Goal: Task Accomplishment & Management: Complete application form

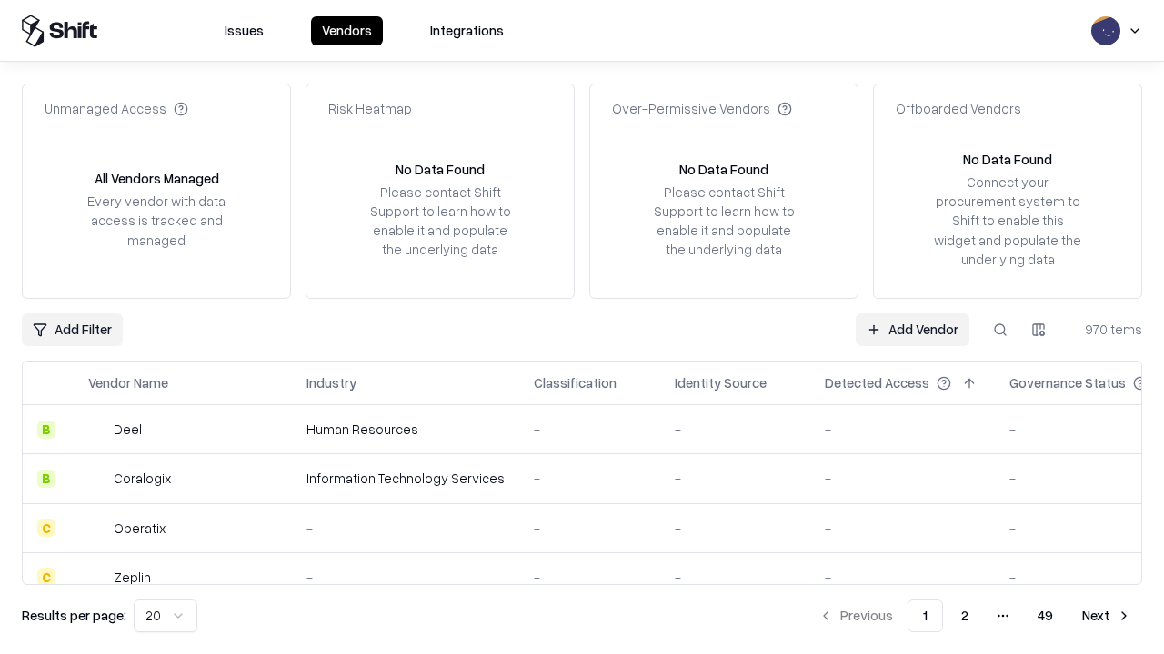
click at [912, 329] on link "Add Vendor" at bounding box center [912, 330] width 114 height 33
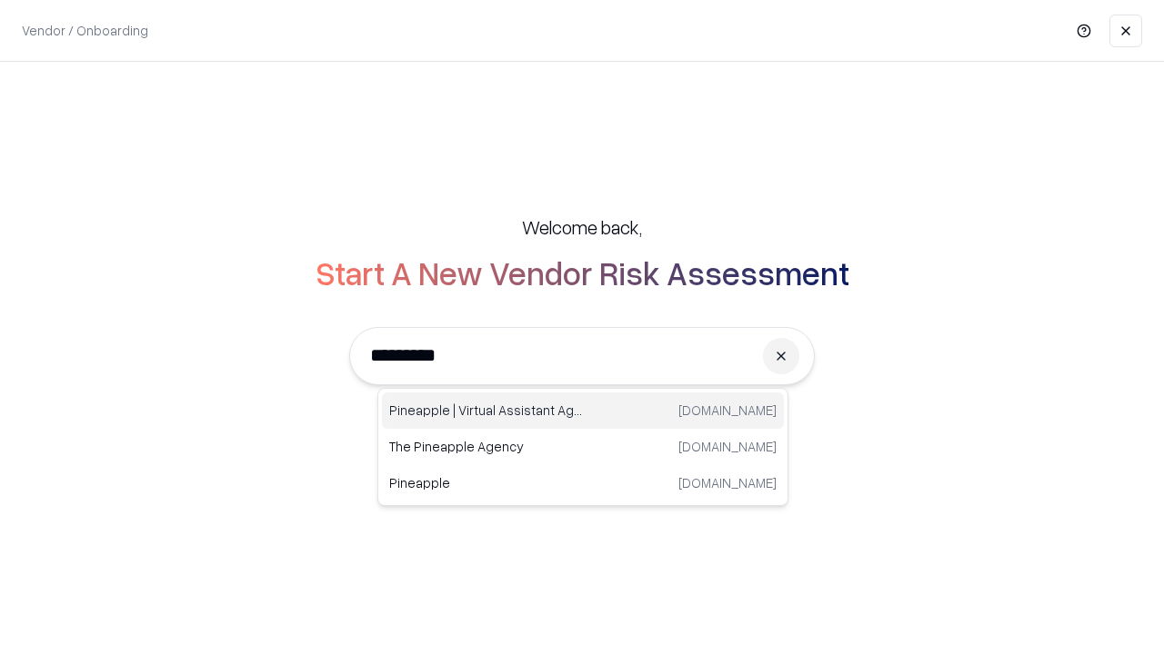
click at [583, 411] on div "Pineapple | Virtual Assistant Agency trypineapple.com" at bounding box center [583, 411] width 402 height 36
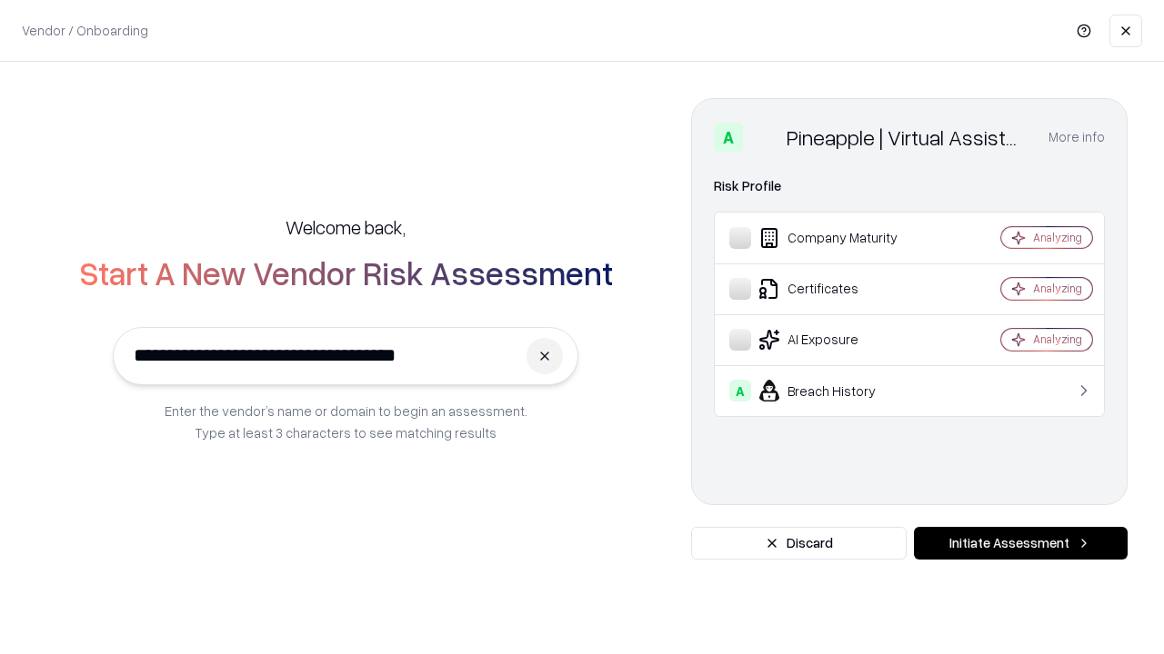
type input "**********"
click at [1020, 544] on button "Initiate Assessment" at bounding box center [1021, 543] width 214 height 33
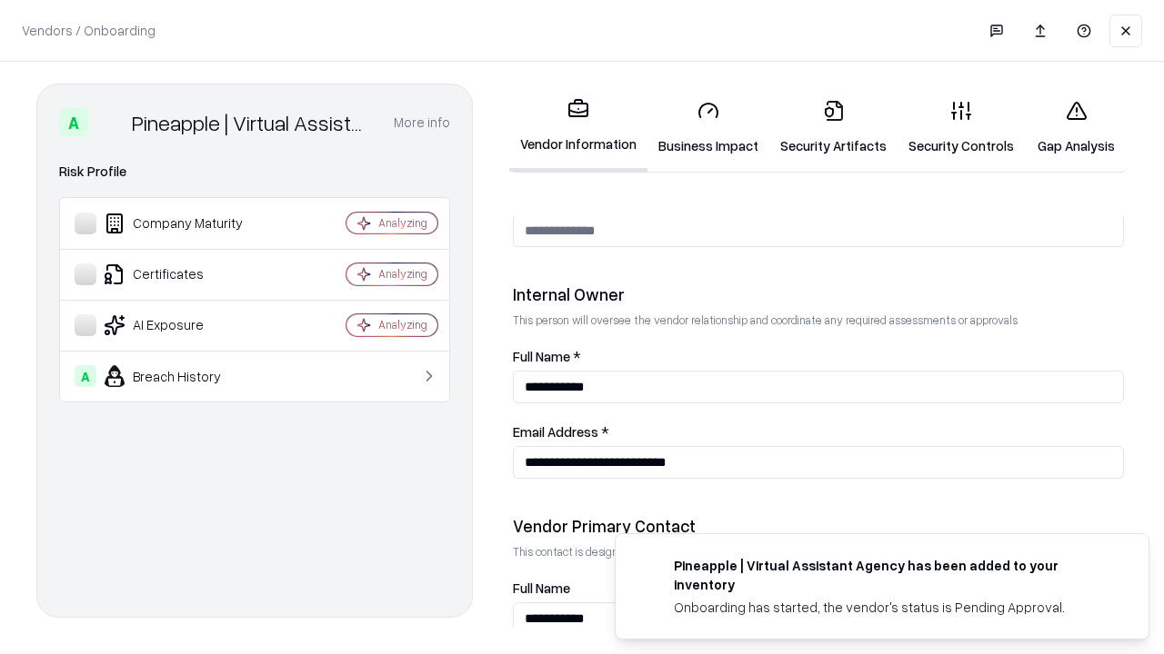
scroll to position [942, 0]
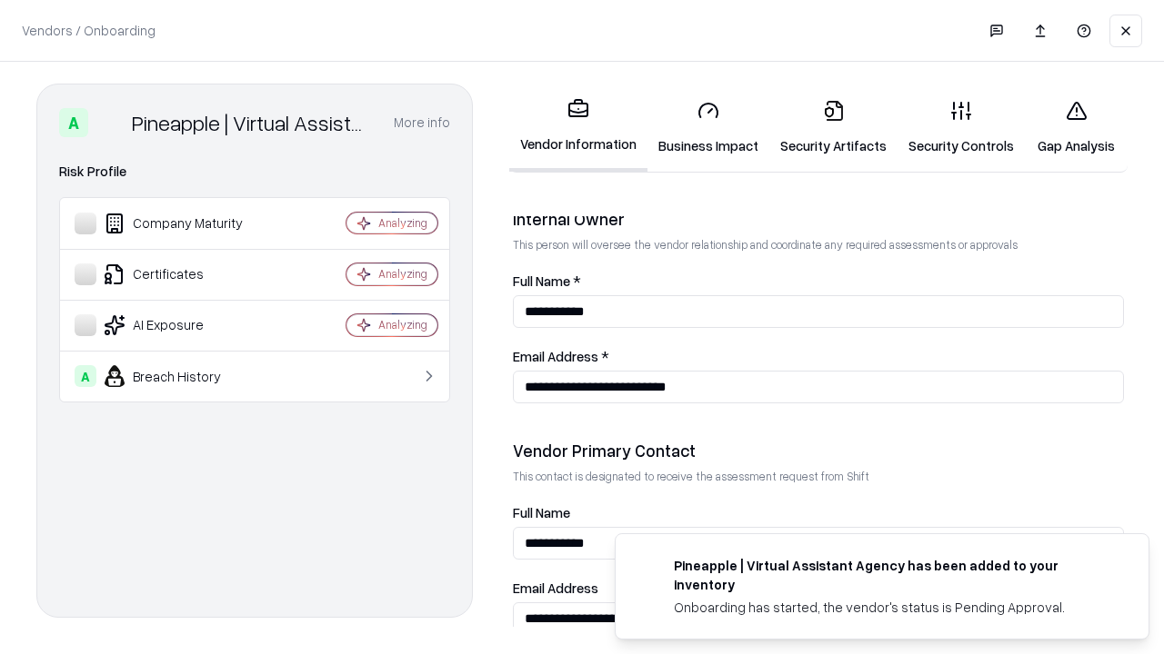
click at [708, 127] on link "Business Impact" at bounding box center [708, 127] width 122 height 85
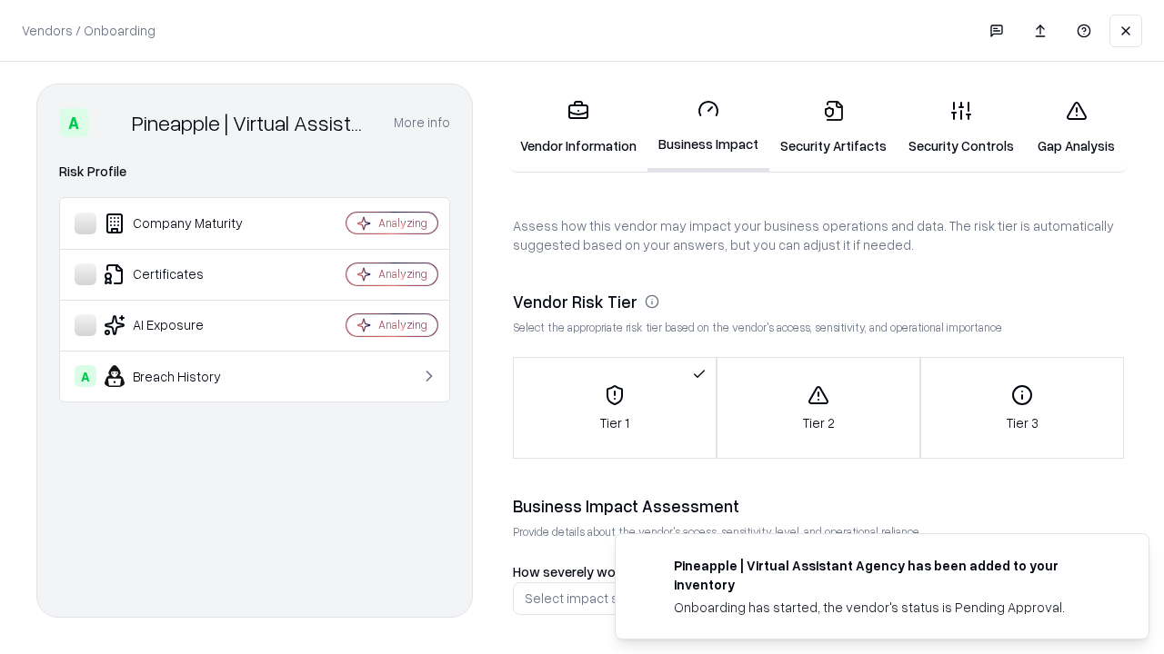
click at [833, 127] on link "Security Artifacts" at bounding box center [833, 127] width 128 height 85
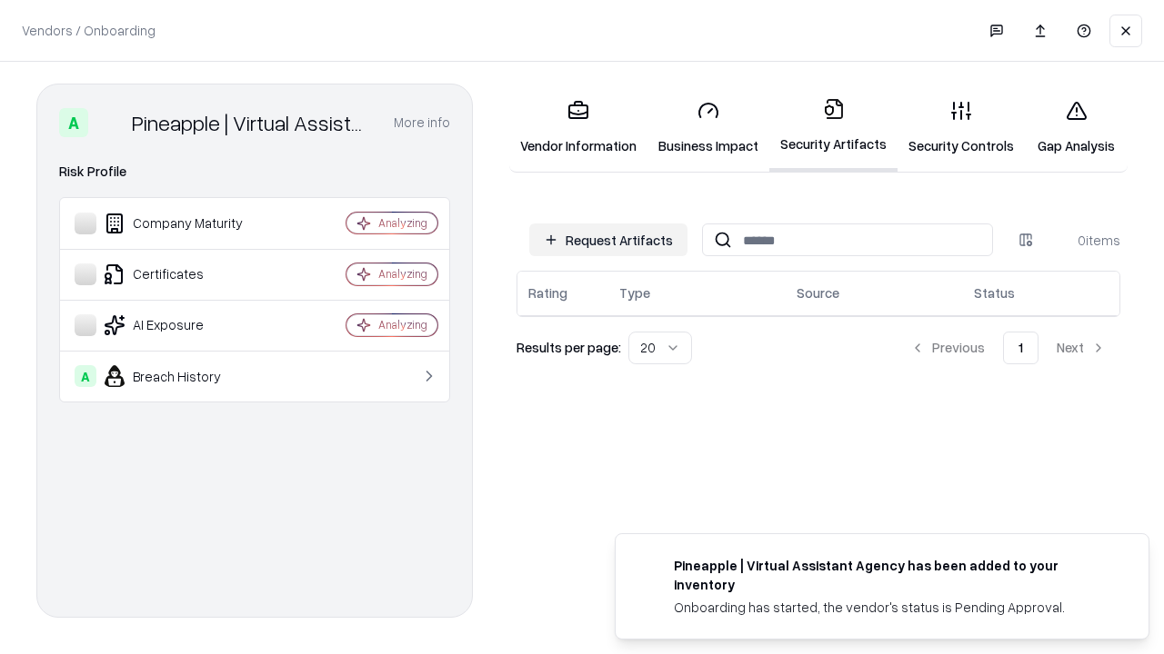
click at [608, 240] on button "Request Artifacts" at bounding box center [608, 240] width 158 height 33
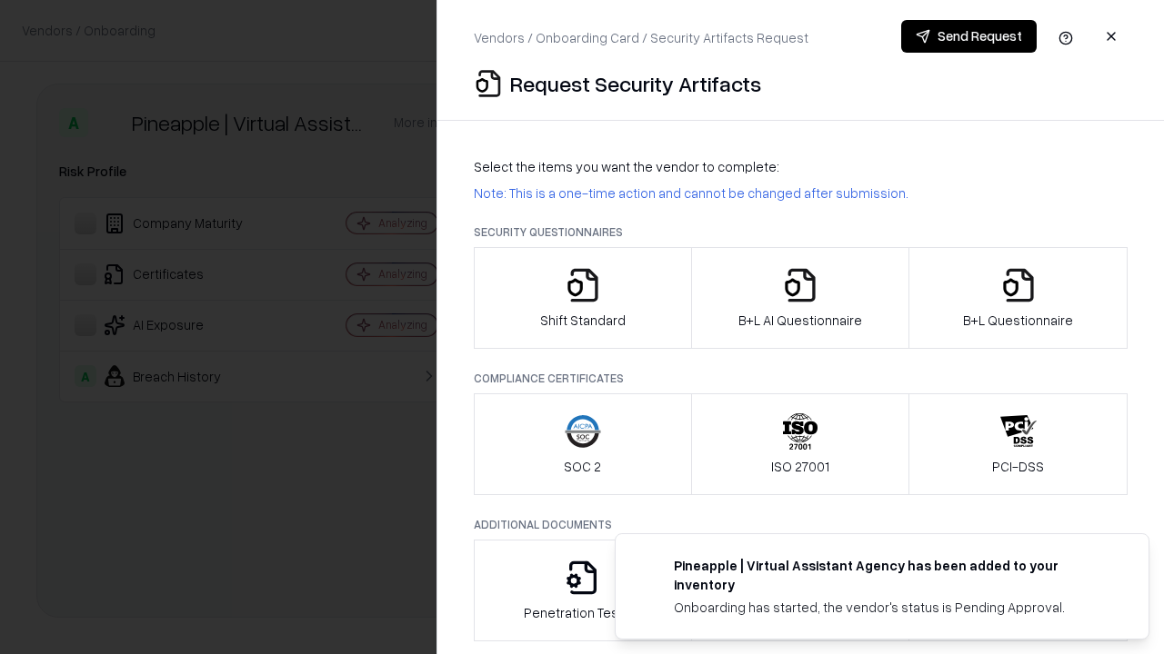
click at [582, 298] on icon "button" at bounding box center [582, 285] width 36 height 36
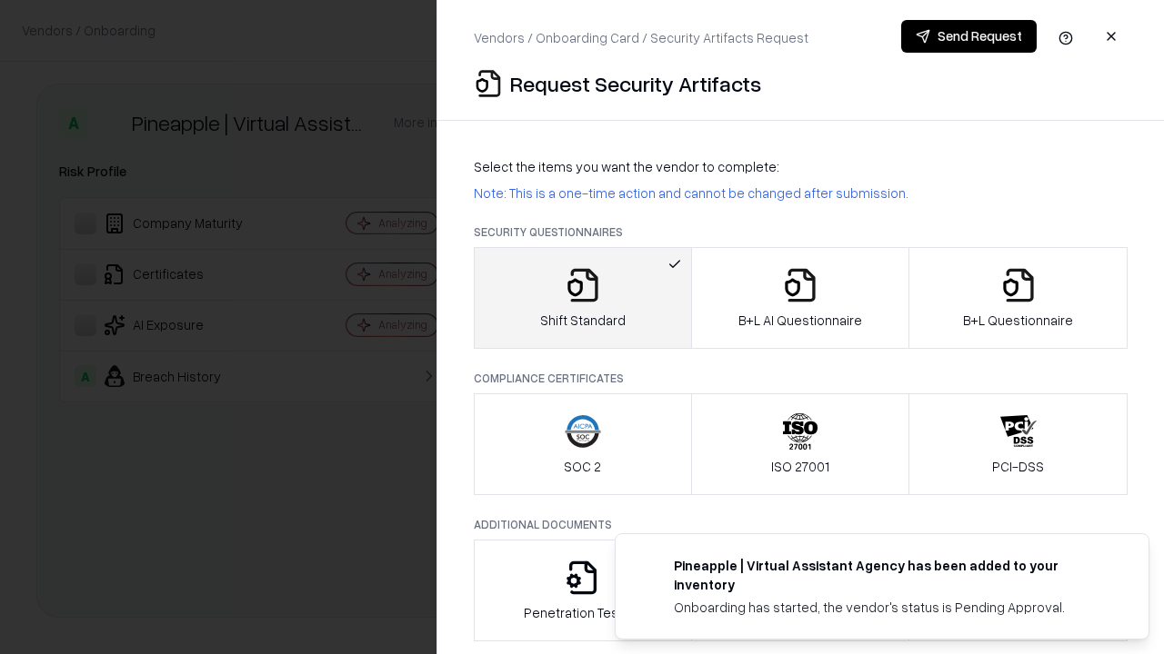
click at [968, 36] on button "Send Request" at bounding box center [968, 36] width 135 height 33
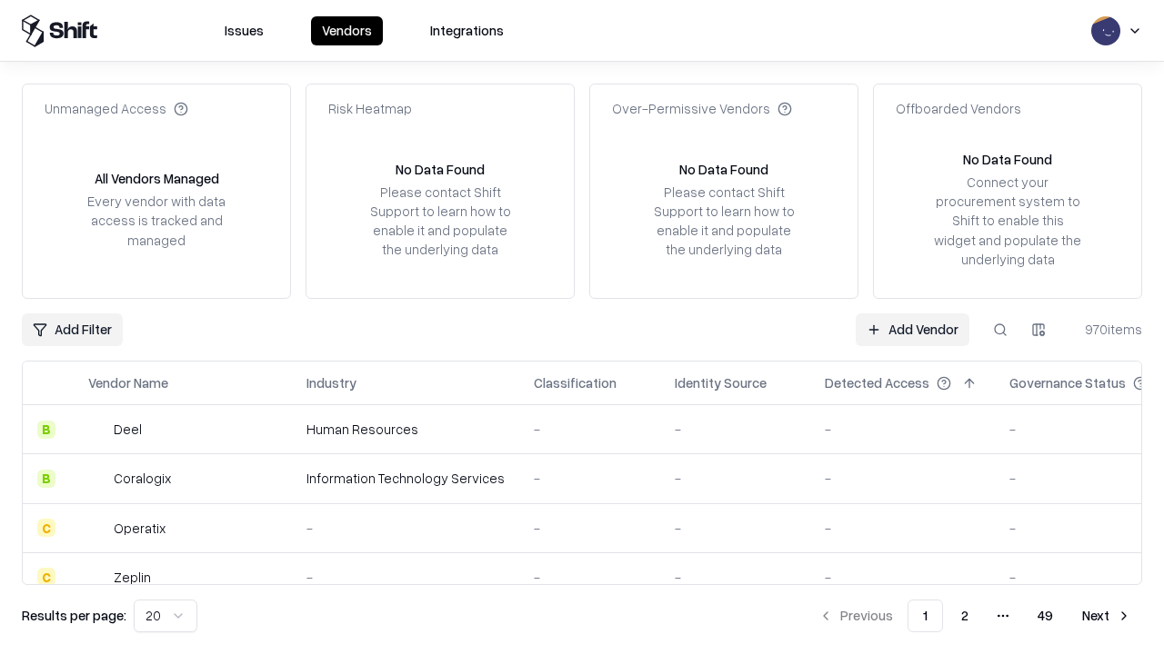
click at [1000, 329] on button at bounding box center [1000, 330] width 33 height 33
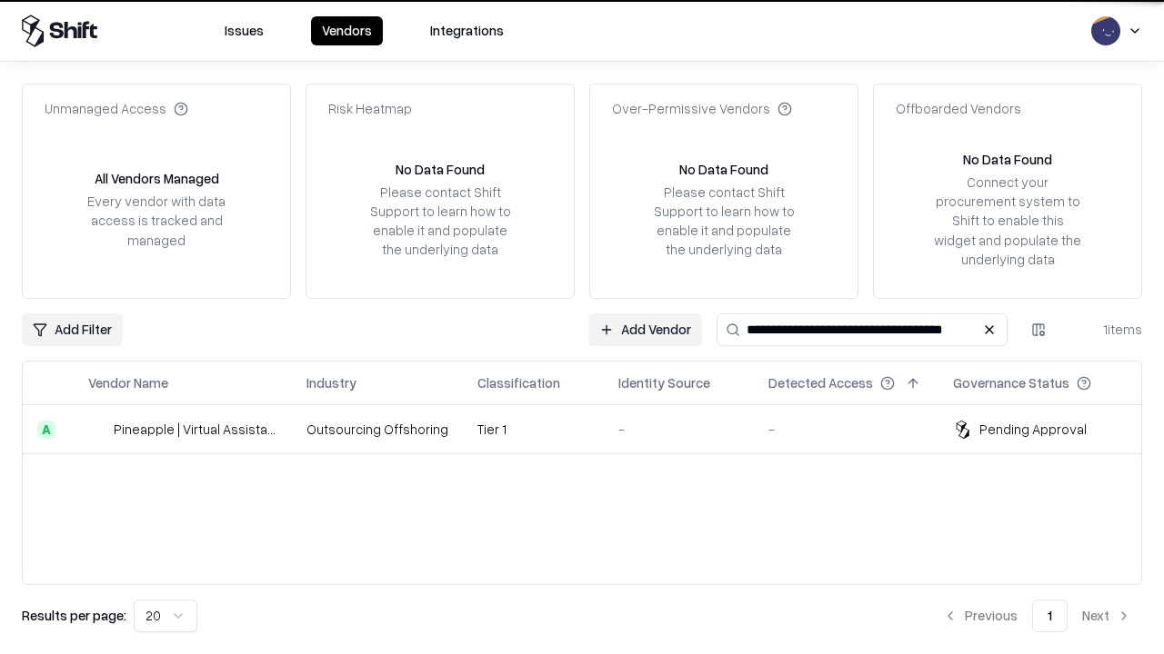
type input "**********"
click at [593, 429] on td "Tier 1" at bounding box center [533, 429] width 141 height 49
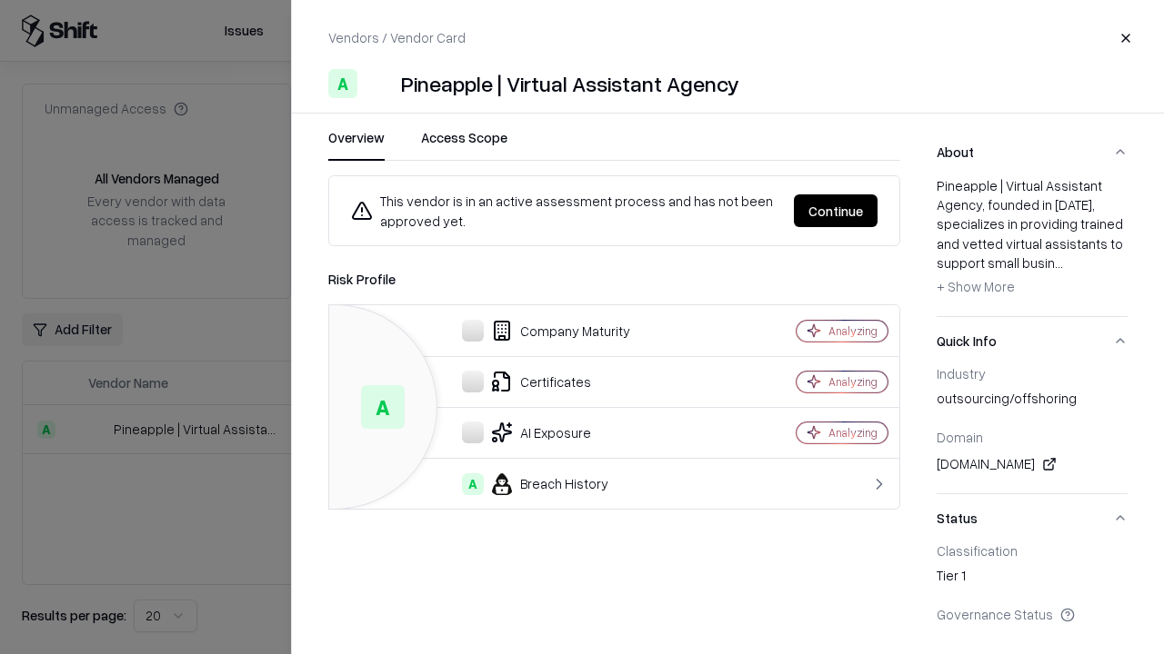
click at [835, 211] on button "Continue" at bounding box center [836, 211] width 84 height 33
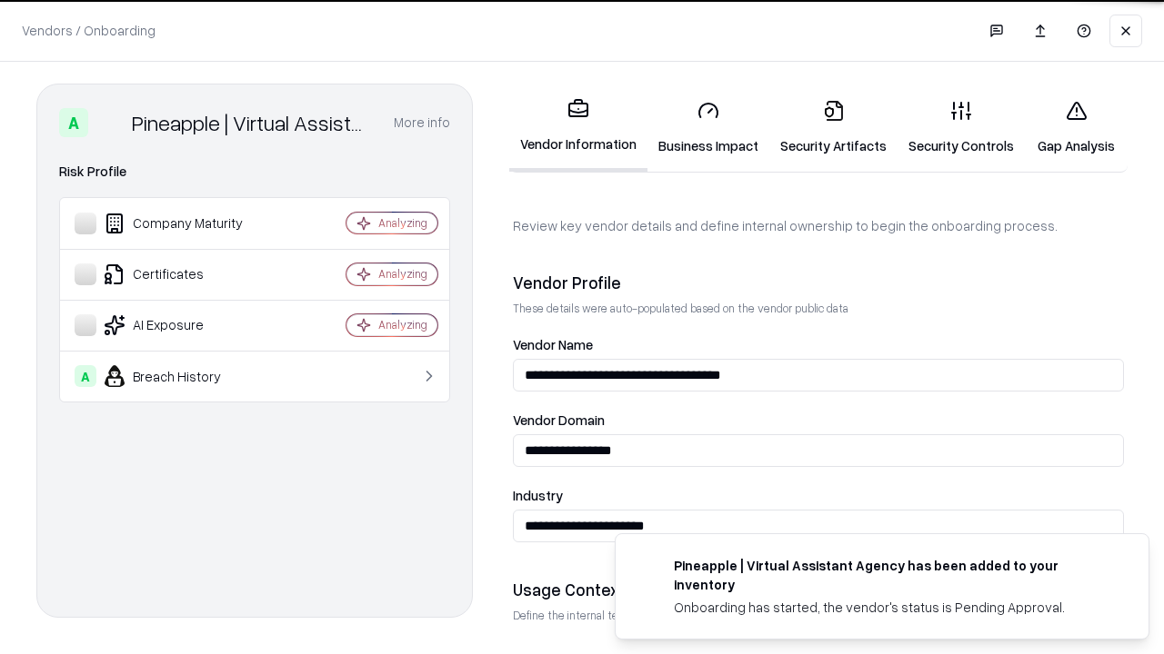
click at [833, 127] on link "Security Artifacts" at bounding box center [833, 127] width 128 height 85
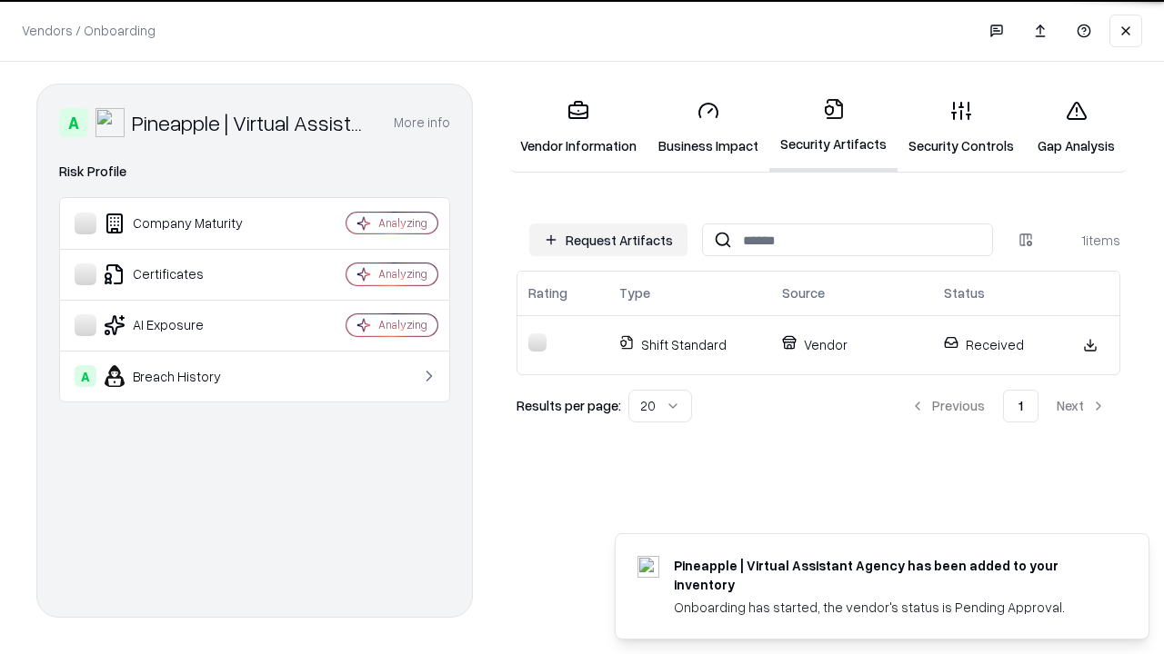
click at [961, 127] on link "Security Controls" at bounding box center [960, 127] width 127 height 85
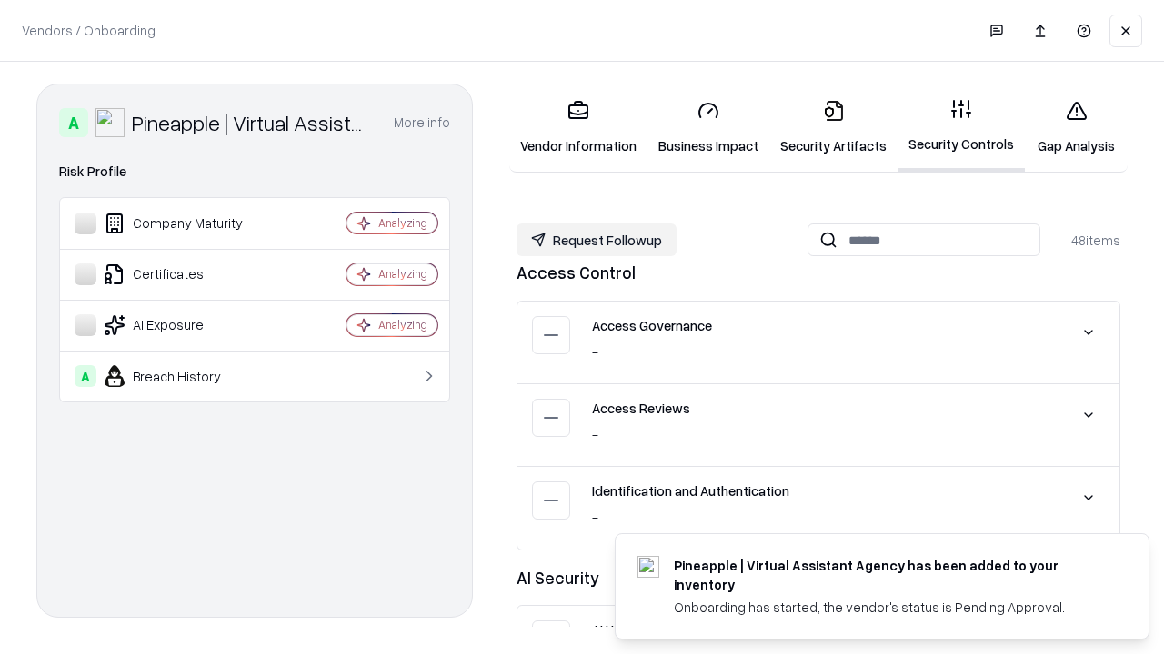
click at [596, 240] on button "Request Followup" at bounding box center [596, 240] width 160 height 33
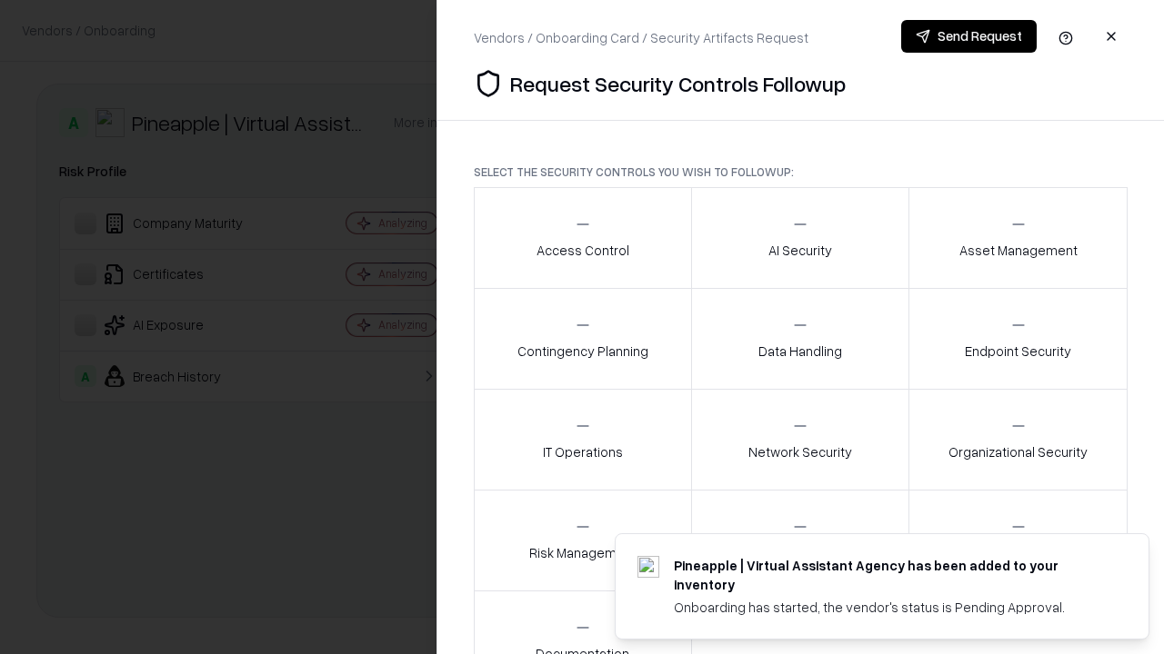
click at [582, 238] on div "Access Control" at bounding box center [582, 237] width 93 height 45
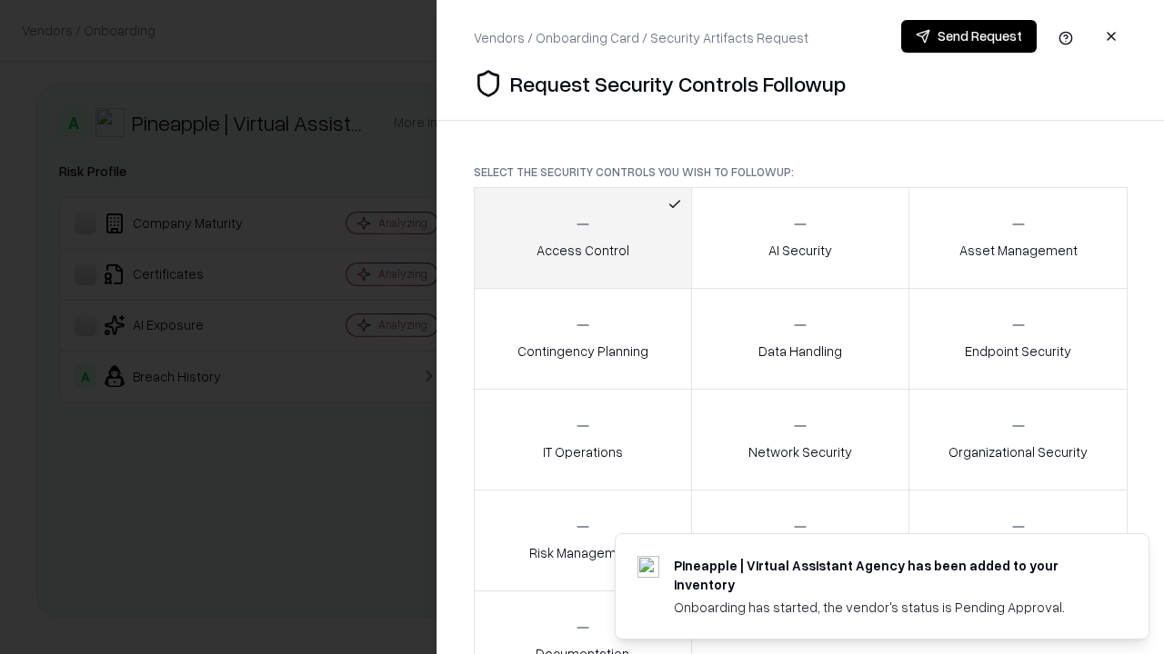
click at [968, 36] on button "Send Request" at bounding box center [968, 36] width 135 height 33
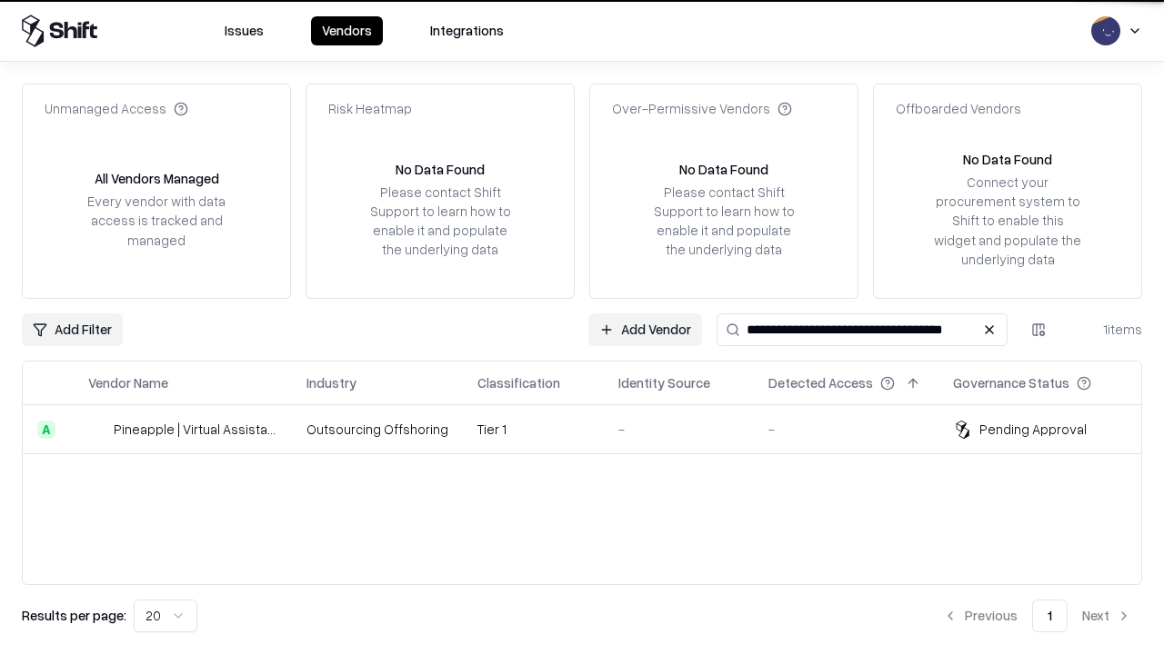
type input "**********"
click at [593, 429] on td "Tier 1" at bounding box center [533, 429] width 141 height 49
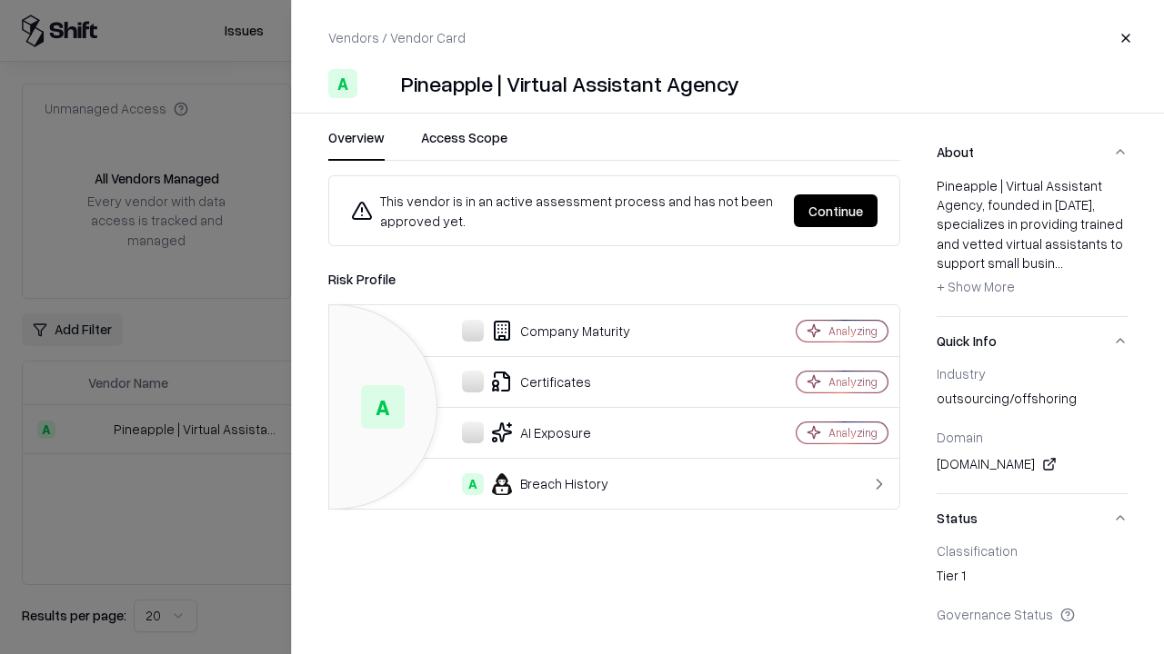
click at [835, 211] on button "Continue" at bounding box center [836, 211] width 84 height 33
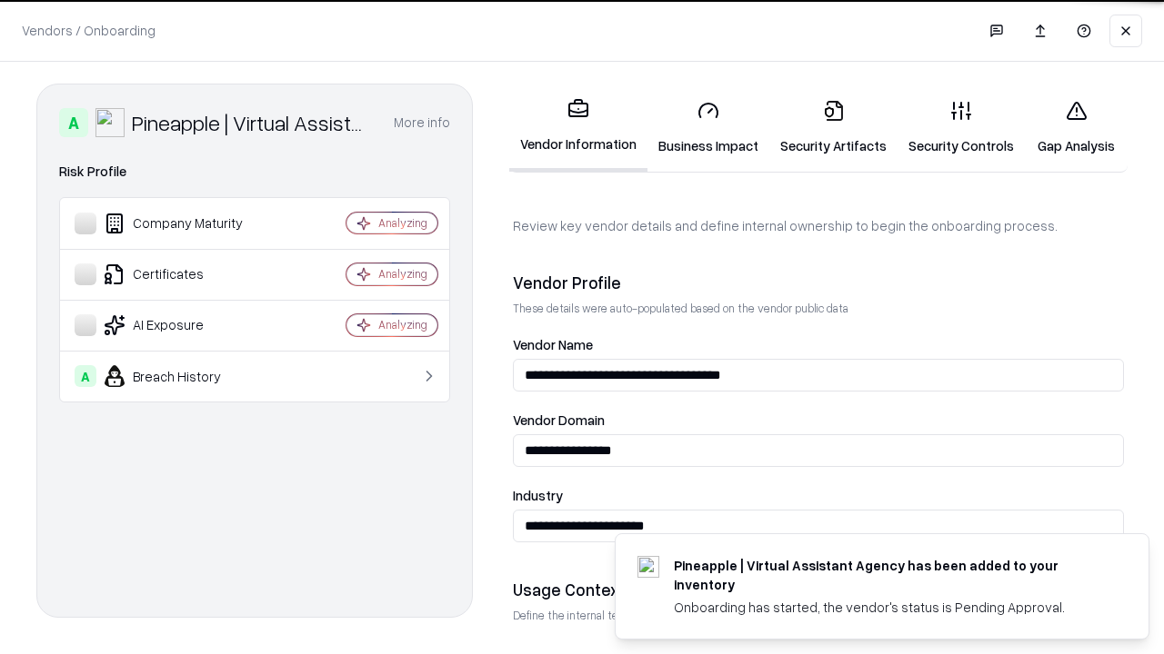
click at [1075, 127] on link "Gap Analysis" at bounding box center [1075, 127] width 103 height 85
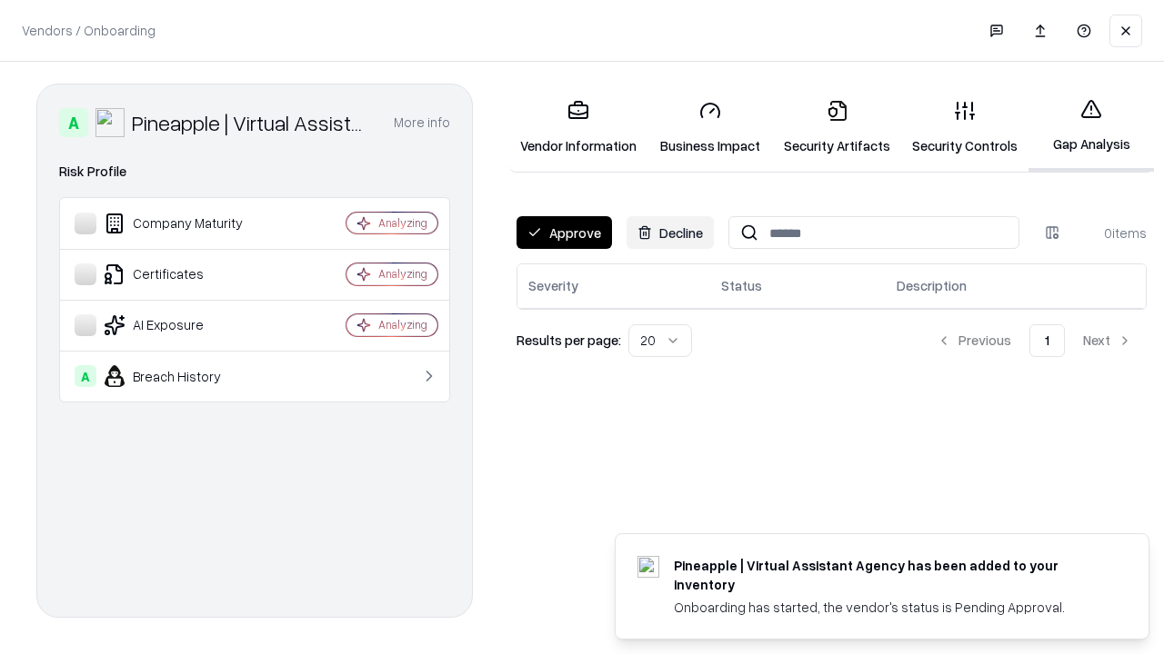
click at [564, 233] on button "Approve" at bounding box center [563, 232] width 95 height 33
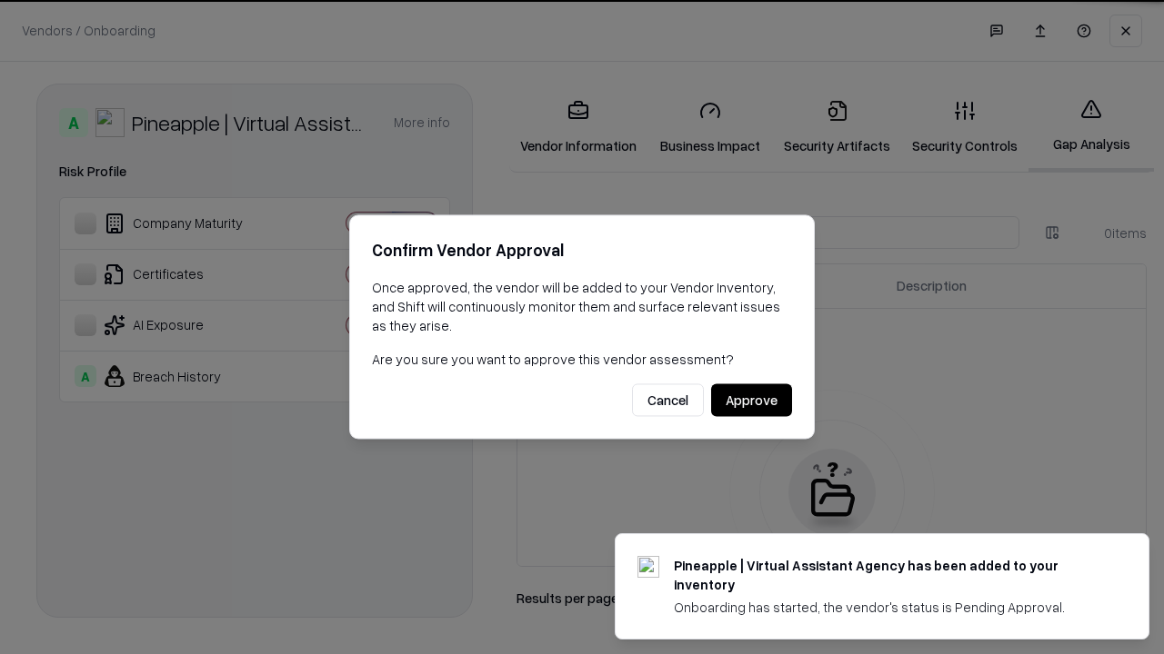
click at [751, 400] on button "Approve" at bounding box center [751, 401] width 81 height 33
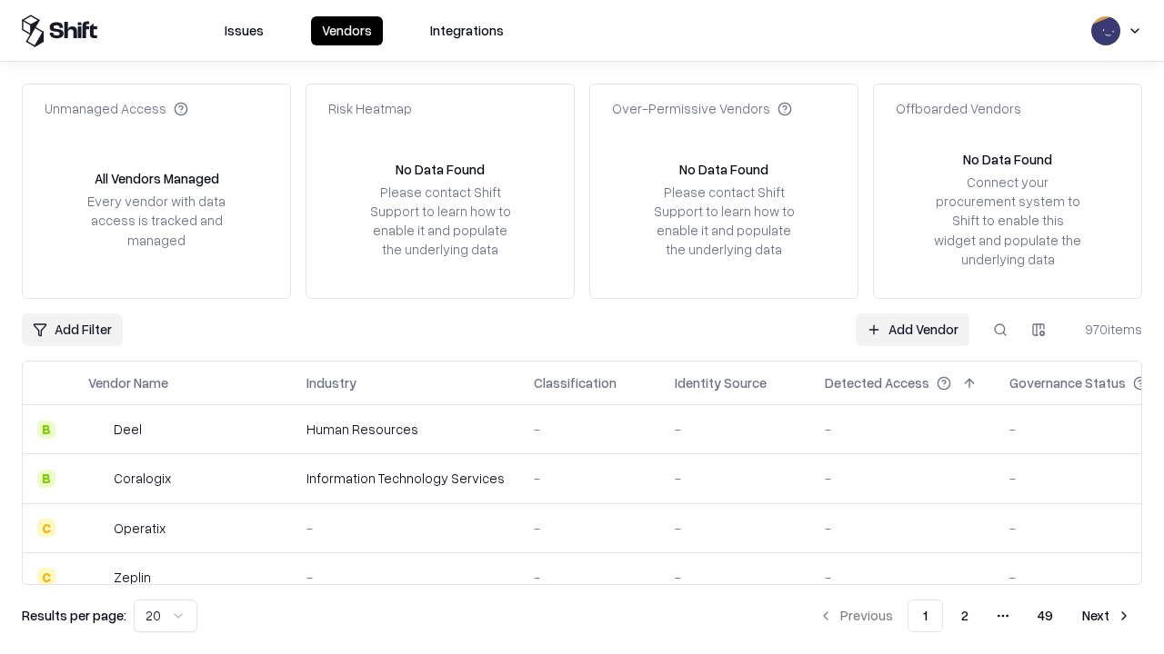
type input "**********"
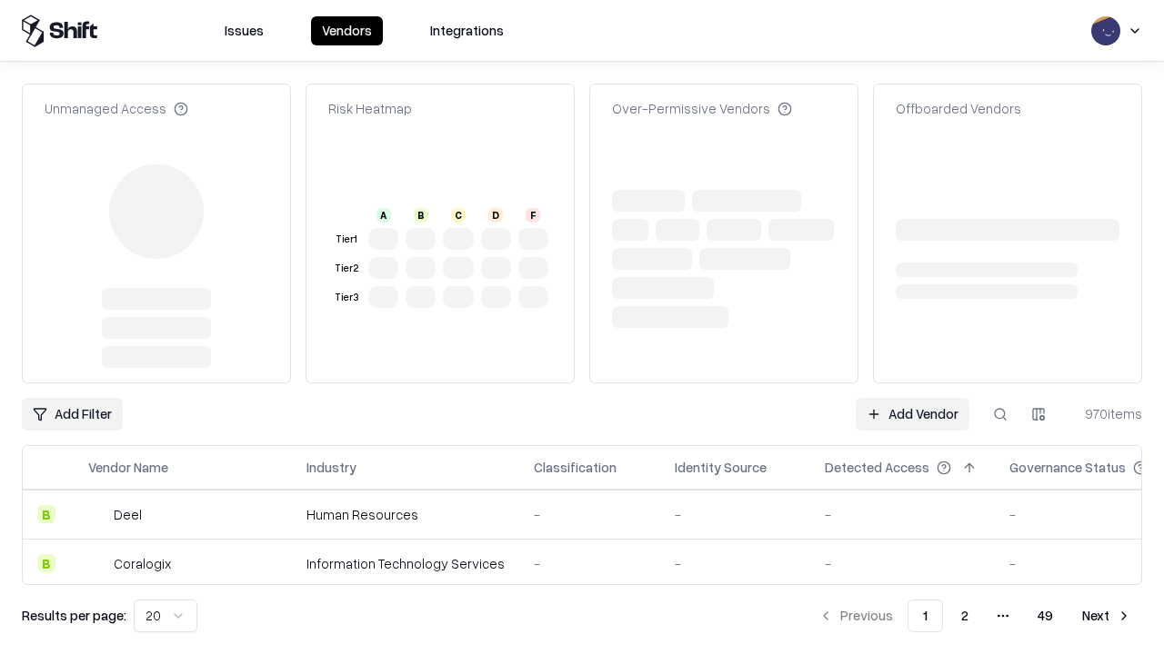
click at [912, 414] on link "Add Vendor" at bounding box center [912, 414] width 114 height 33
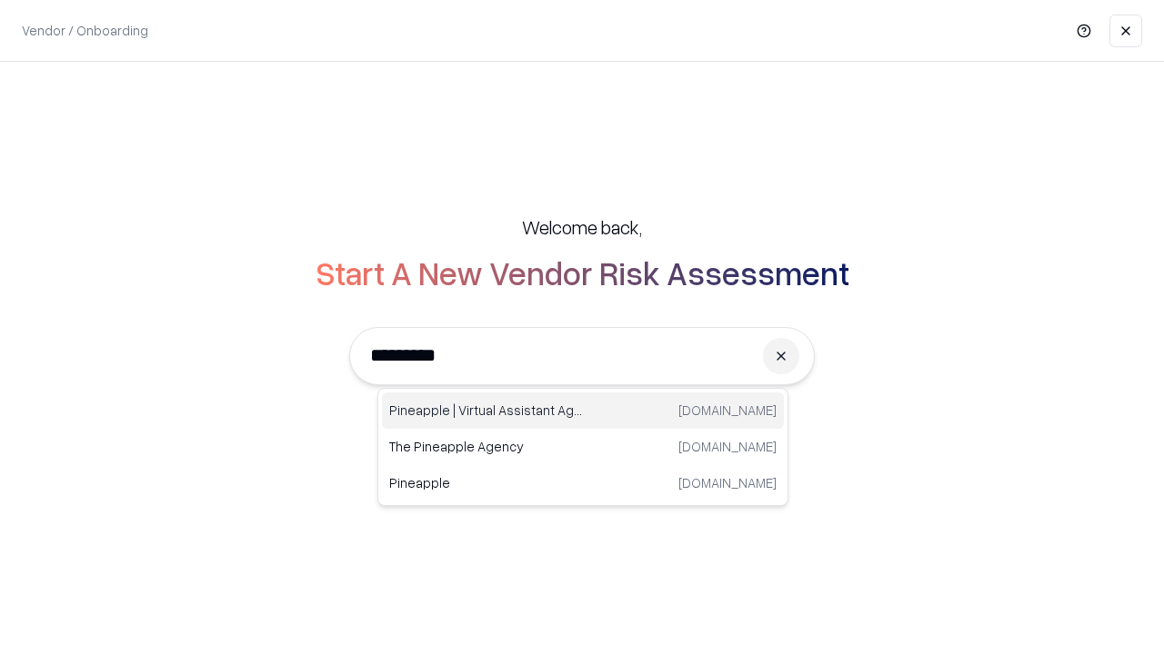
click at [583, 411] on div "Pineapple | Virtual Assistant Agency trypineapple.com" at bounding box center [583, 411] width 402 height 36
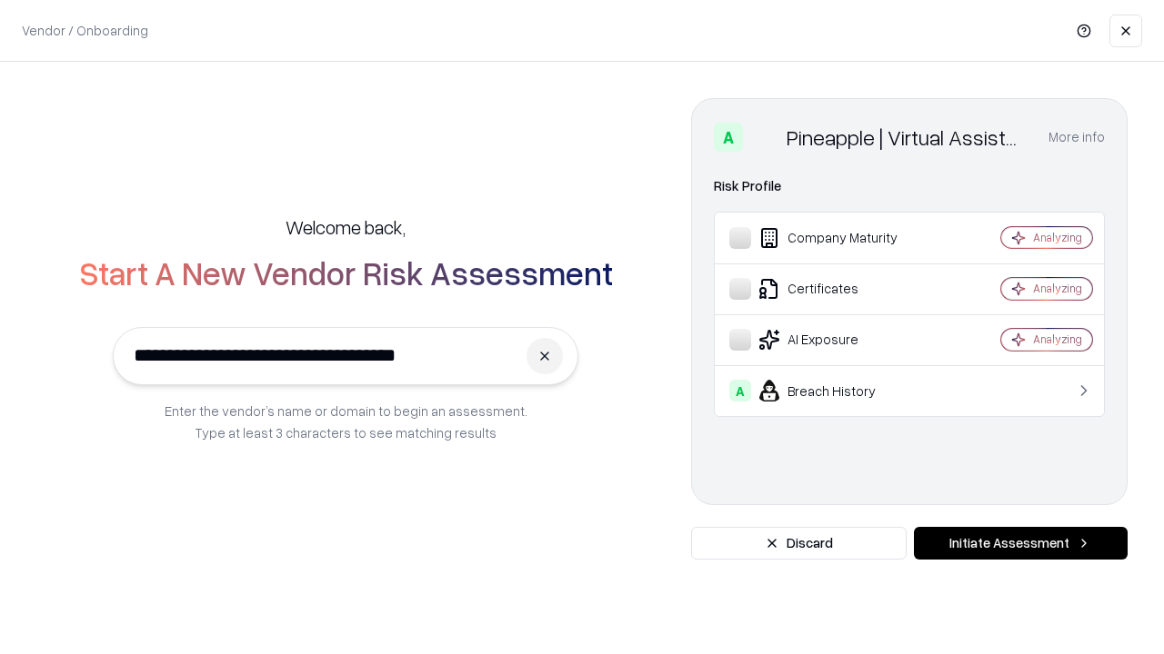
type input "**********"
click at [1020, 544] on button "Initiate Assessment" at bounding box center [1021, 543] width 214 height 33
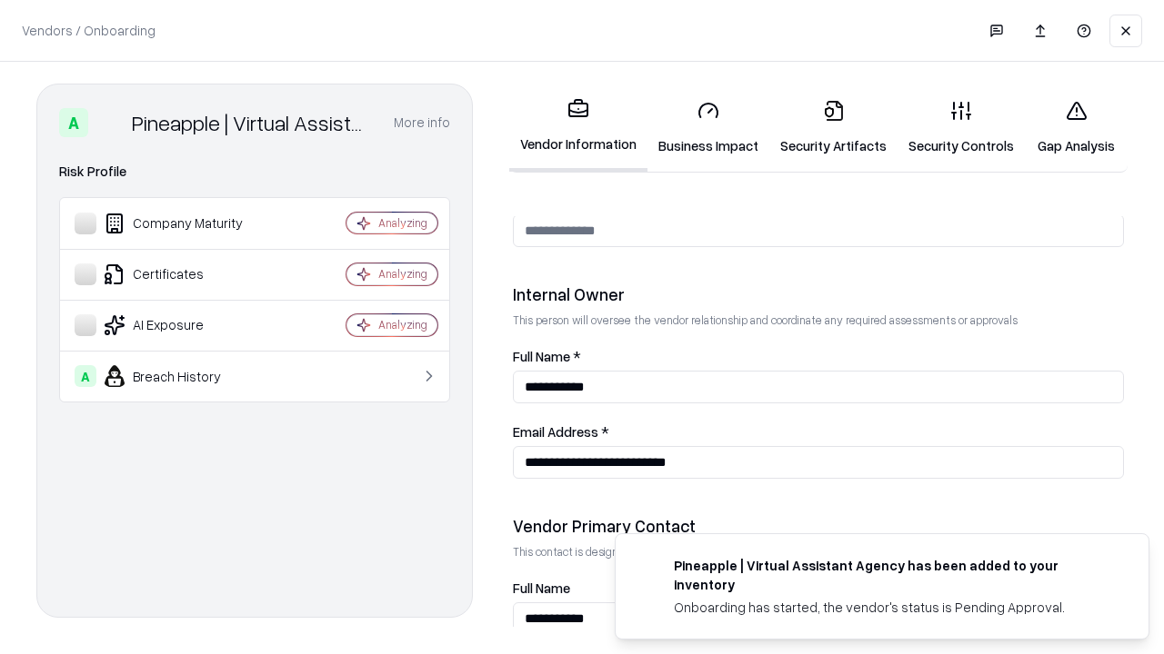
scroll to position [942, 0]
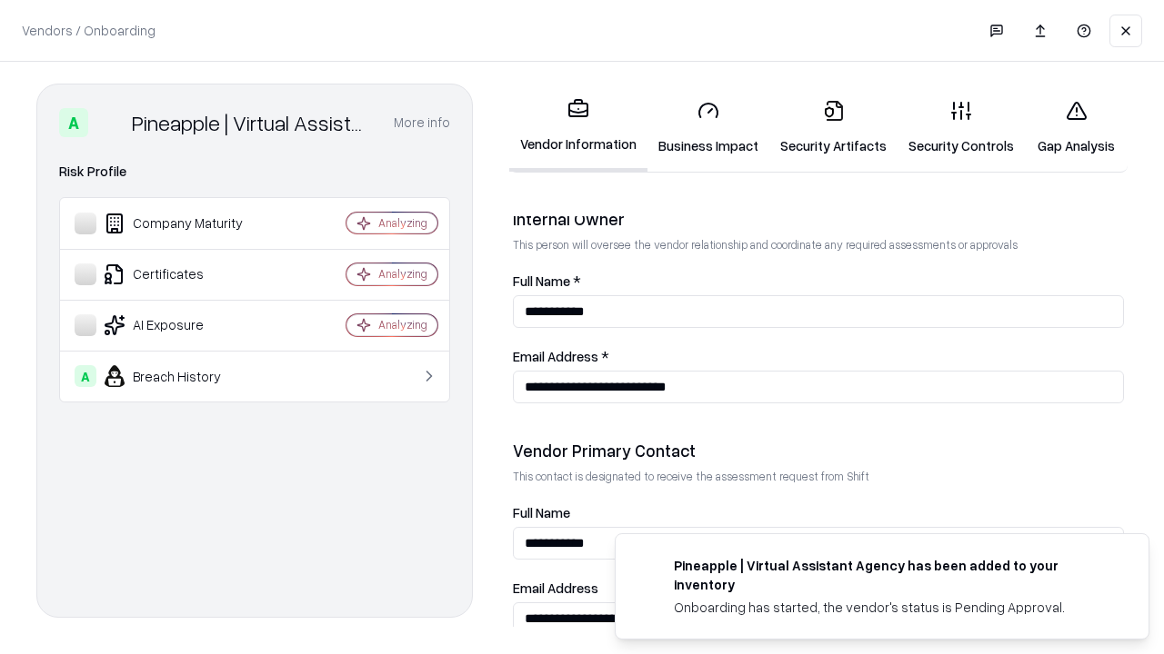
click at [1075, 127] on link "Gap Analysis" at bounding box center [1075, 127] width 103 height 85
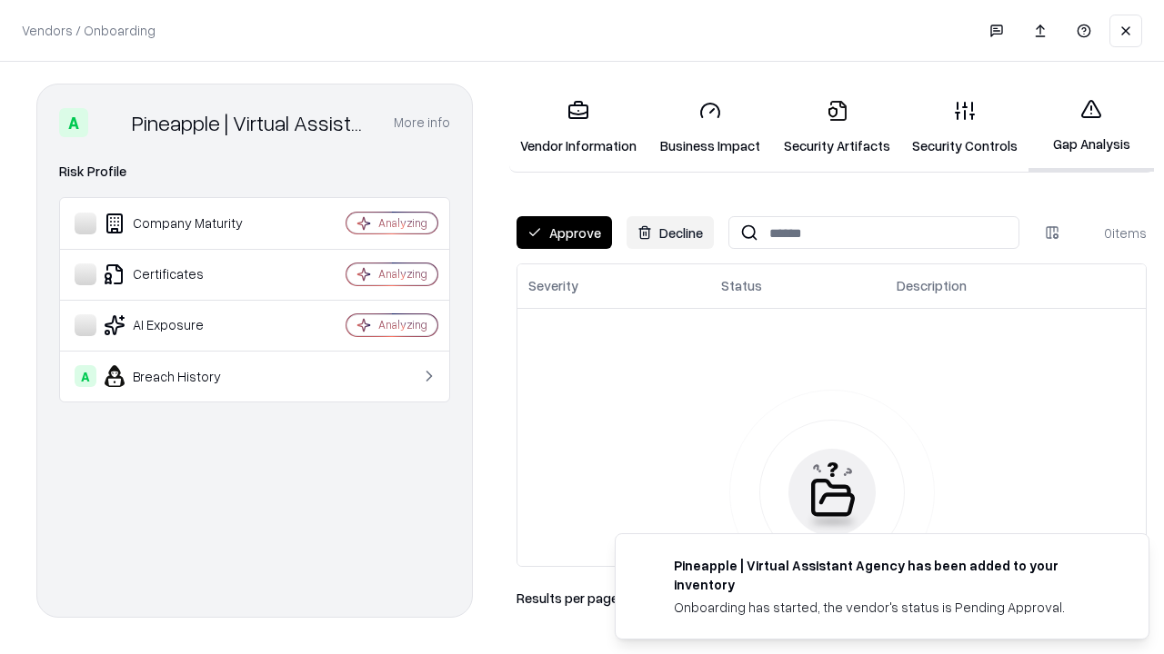
click at [564, 233] on button "Approve" at bounding box center [563, 232] width 95 height 33
